Goal: Information Seeking & Learning: Find specific fact

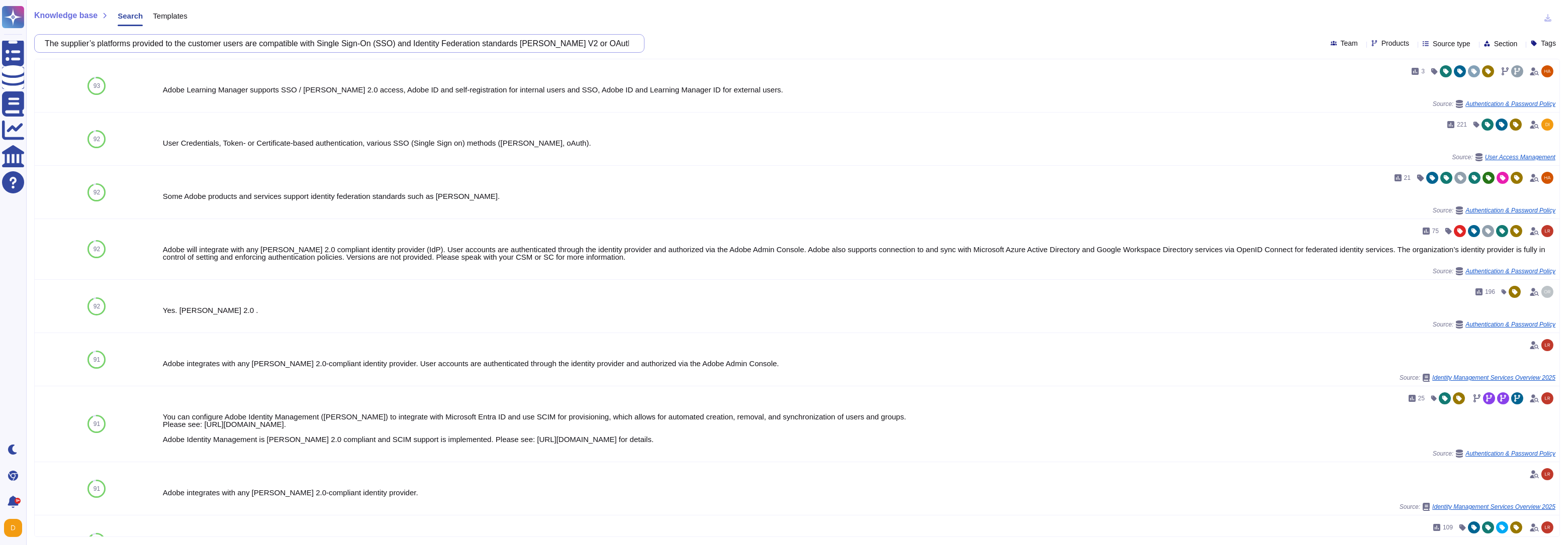
click at [236, 42] on input "The supplier’s platforms provided to the customer users are compatible with Sin…" at bounding box center [337, 43] width 594 height 18
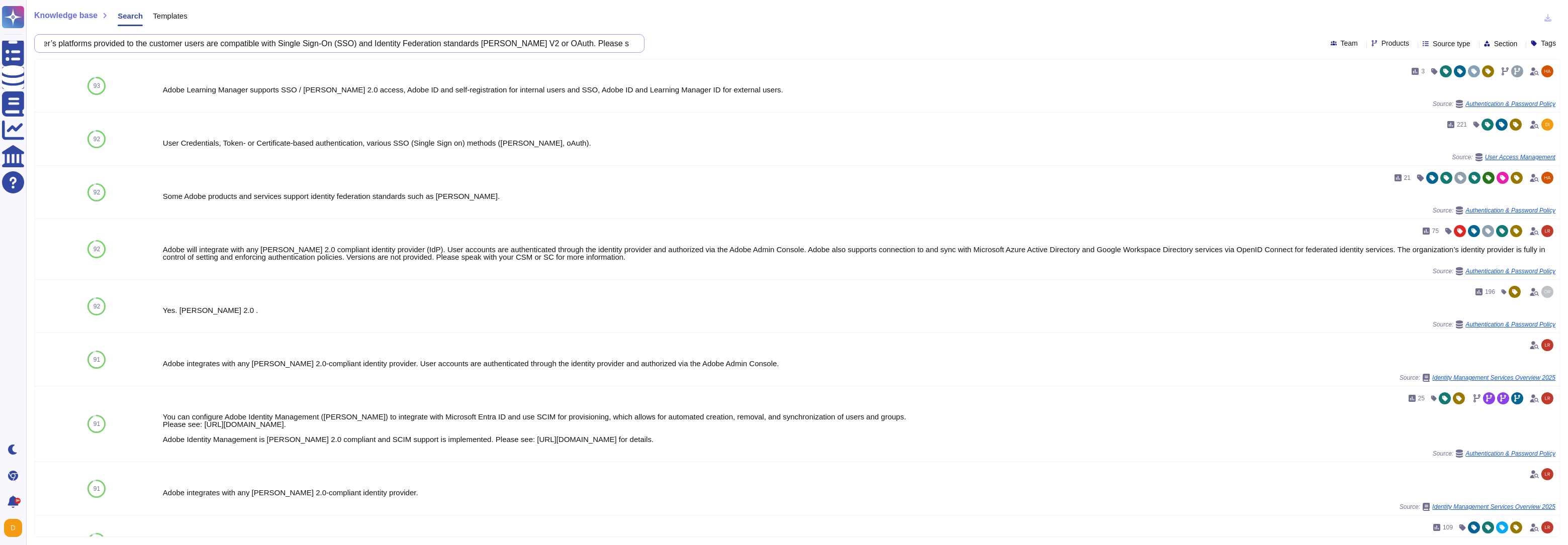
paste input "Supplier’s privileged users do not have access to GEODIS’ data."
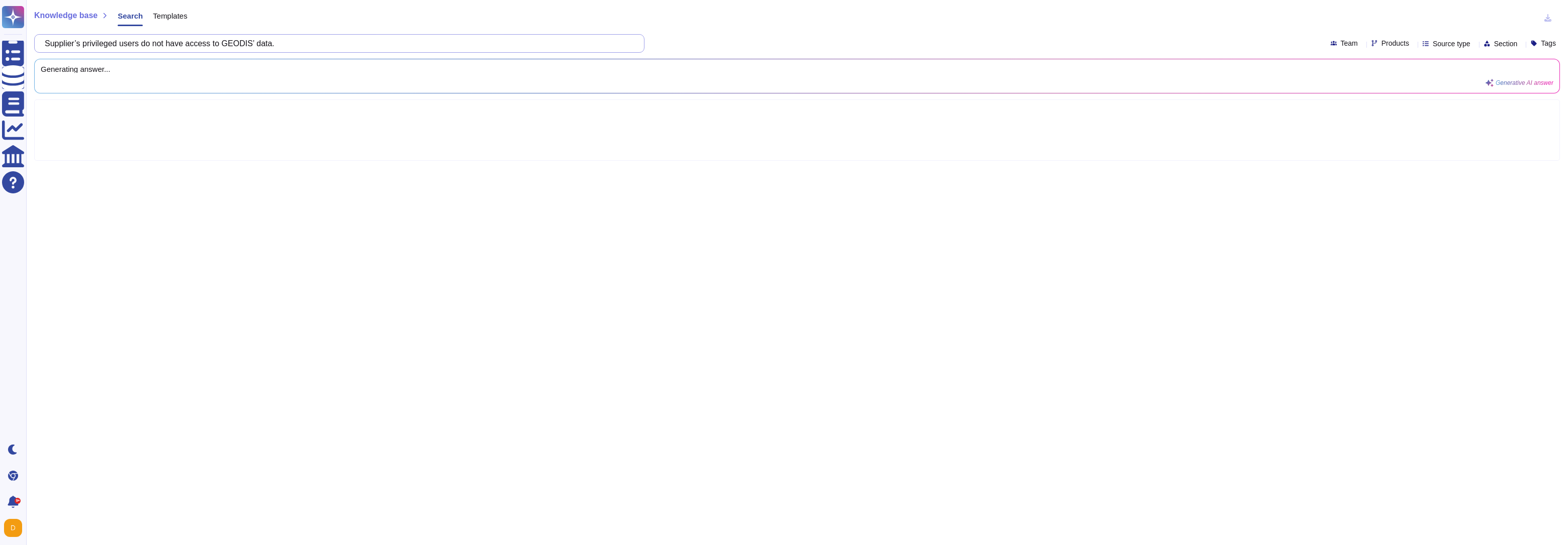
scroll to position [0, 0]
click at [260, 41] on input "Supplier’s privileged users do not have access to GEODIS’ data." at bounding box center [337, 43] width 594 height 18
drag, startPoint x: 264, startPoint y: 42, endPoint x: 235, endPoint y: 42, distance: 29.0
click at [235, 42] on input "Supplier’s privileged users do not have access to GEODIS’ data." at bounding box center [337, 43] width 594 height 18
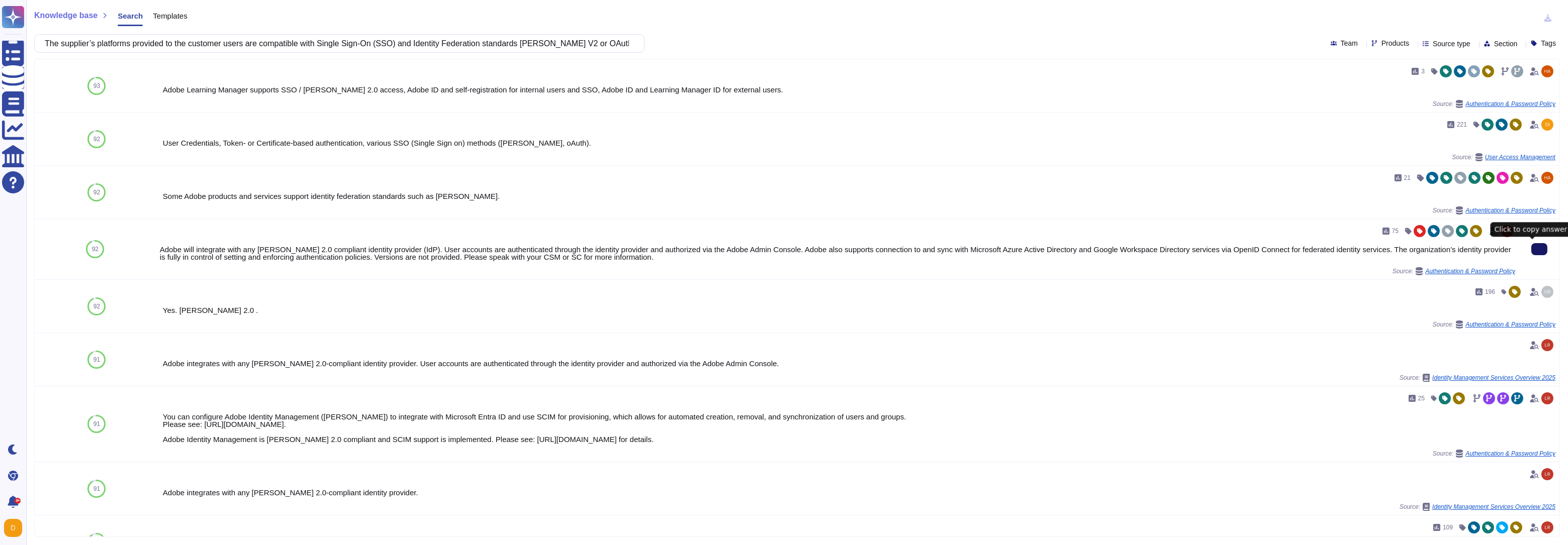
click at [193, 44] on input "The supplier’s platforms provided to the customer users are compatible with Sin…" at bounding box center [337, 43] width 594 height 18
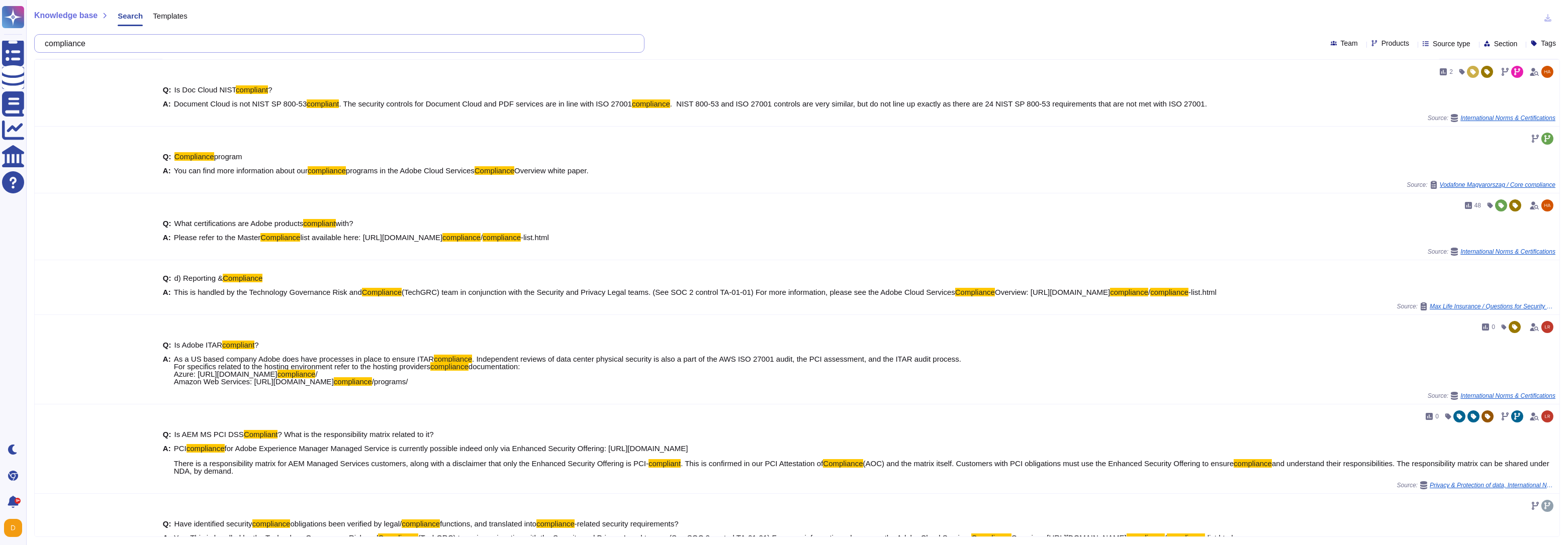
scroll to position [307, 0]
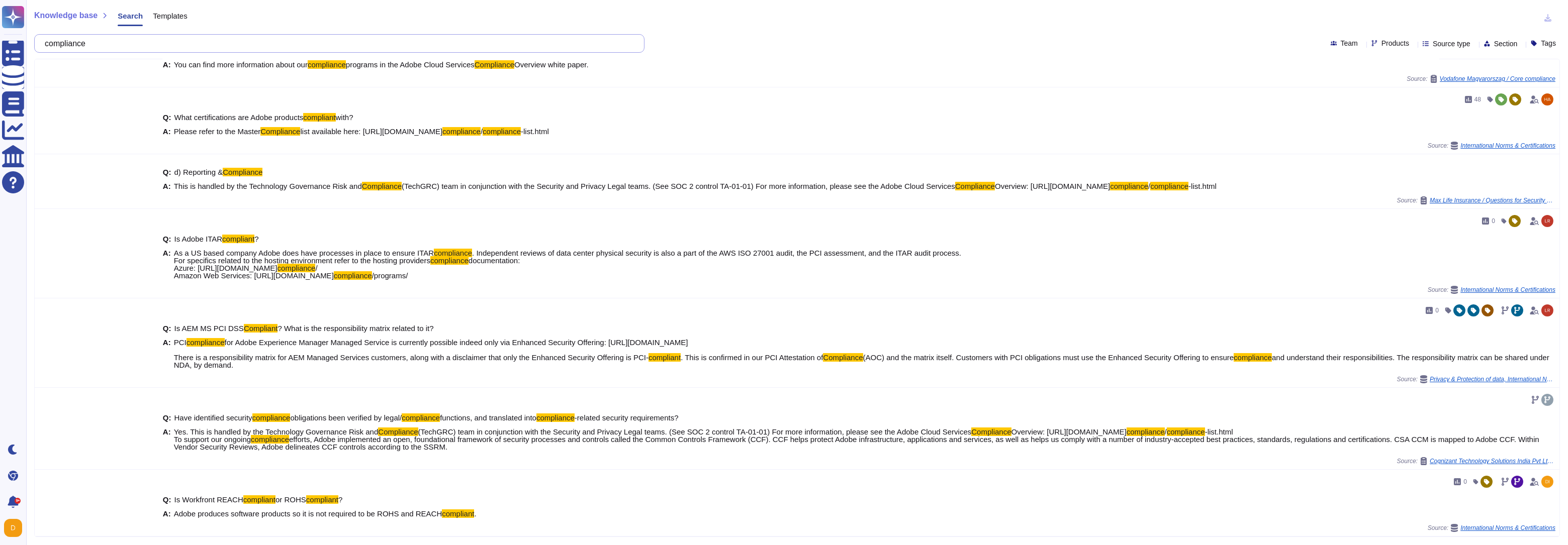
click at [139, 51] on input "compliance" at bounding box center [337, 43] width 594 height 18
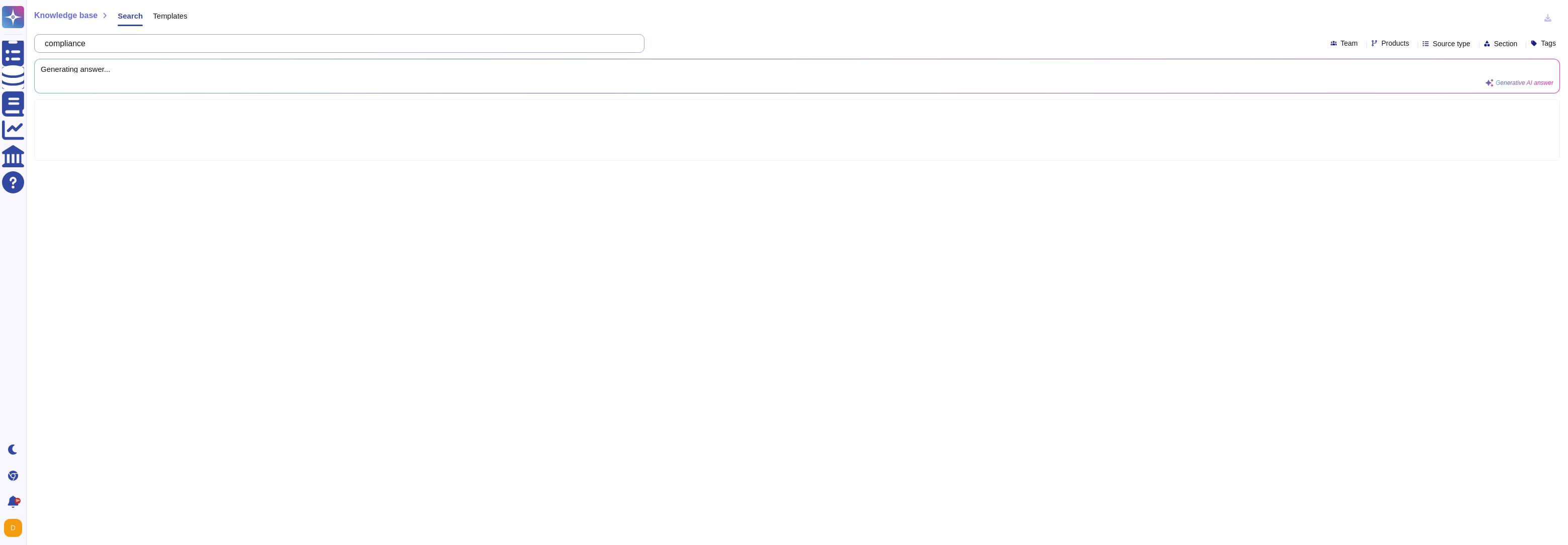
scroll to position [0, 0]
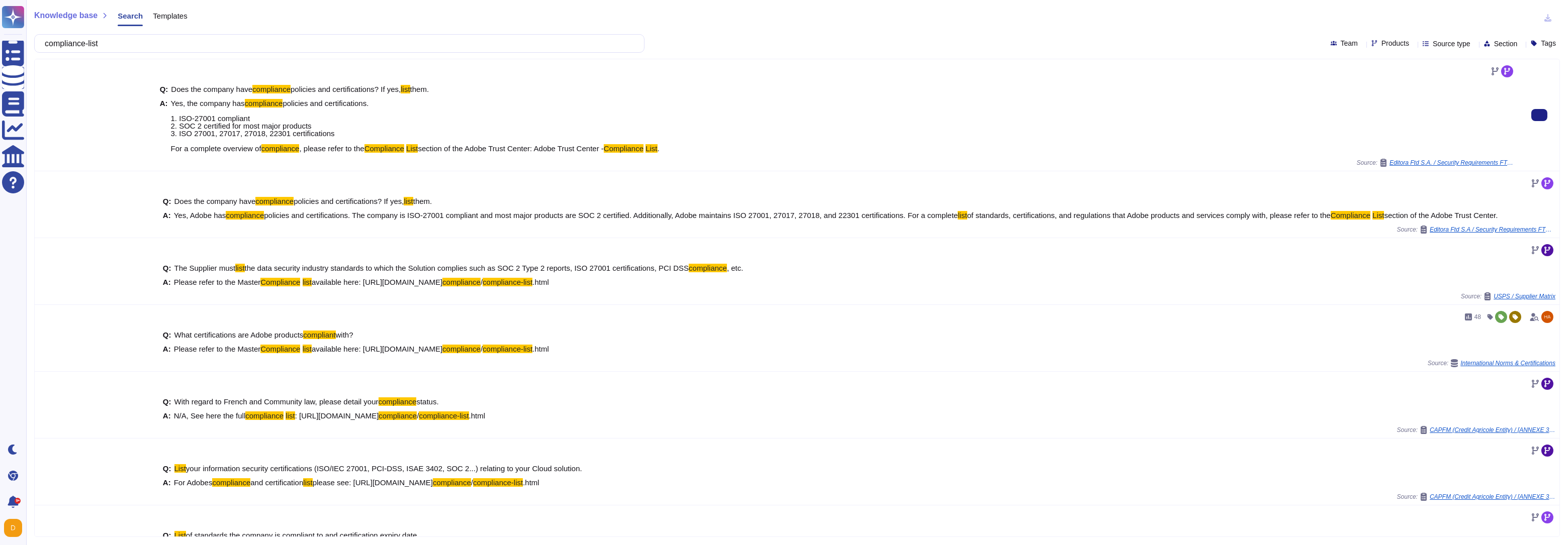
type input "compliance-list"
drag, startPoint x: 170, startPoint y: 147, endPoint x: 551, endPoint y: 147, distance: 381.0
click at [551, 147] on span "Yes, the company has compliance policies and certifications. 1. ISO-27001 compl…" at bounding box center [415, 126] width 488 height 53
copy span "For a complete overview of compliance , please refer to the Compliance List sec…"
